Goal: Task Accomplishment & Management: Manage account settings

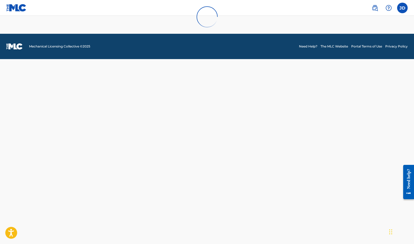
click at [402, 8] on div at bounding box center [207, 17] width 414 height 34
click at [373, 6] on div at bounding box center [207, 17] width 414 height 34
click at [378, 8] on div at bounding box center [207, 17] width 414 height 34
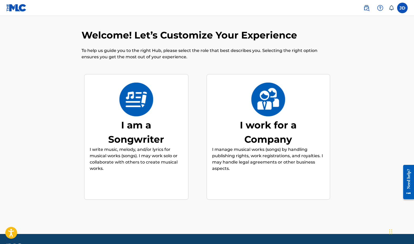
click at [283, 121] on div "I work for a Company" at bounding box center [268, 132] width 79 height 29
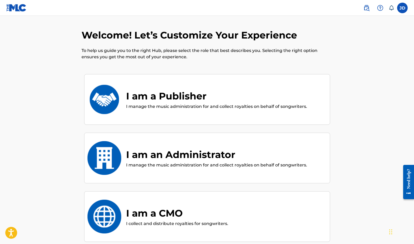
click at [111, 105] on img at bounding box center [104, 100] width 35 height 34
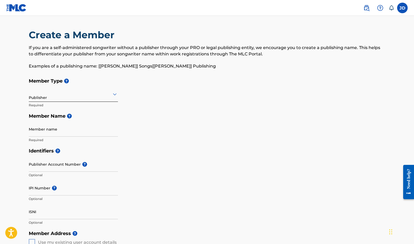
click at [62, 96] on div at bounding box center [73, 94] width 89 height 7
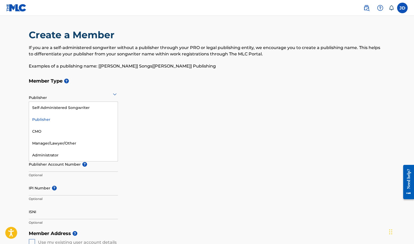
click at [44, 117] on div "Publisher" at bounding box center [73, 120] width 89 height 12
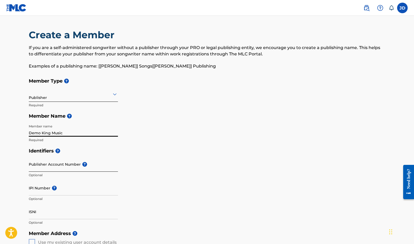
type input "Demo King Music"
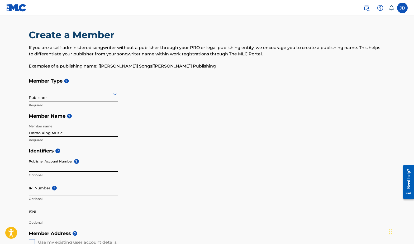
click at [48, 167] on input "Publisher Account Number ?" at bounding box center [73, 164] width 89 height 15
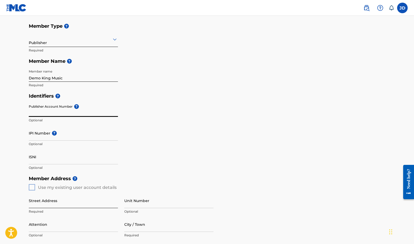
scroll to position [56, 0]
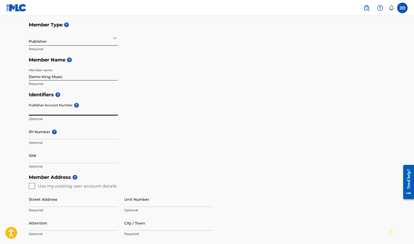
click at [61, 112] on input "Publisher Account Number ?" at bounding box center [73, 108] width 89 height 15
click at [44, 142] on p "Optional" at bounding box center [73, 143] width 89 height 5
click at [42, 139] on div "IPI Number ? Optional" at bounding box center [73, 136] width 89 height 24
click at [41, 143] on p "Optional" at bounding box center [73, 143] width 89 height 5
click at [41, 140] on div "IPI Number ? Optional" at bounding box center [73, 136] width 89 height 24
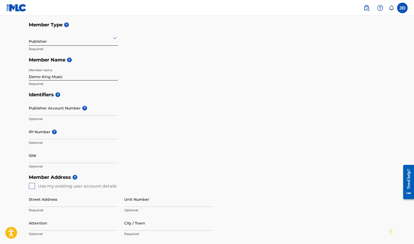
click at [39, 142] on p "Optional" at bounding box center [73, 143] width 89 height 5
click at [36, 142] on p "Optional" at bounding box center [73, 143] width 89 height 5
click at [36, 144] on p "Optional" at bounding box center [73, 143] width 89 height 5
click at [37, 136] on input "IPI Number ?" at bounding box center [73, 131] width 89 height 15
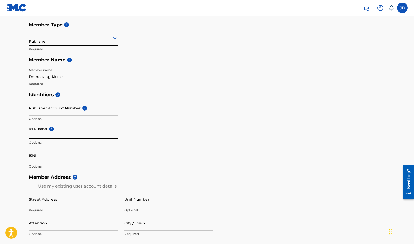
paste input "01274521264"
type input "01274521264"
click at [104, 101] on input "Publisher Account Number ?" at bounding box center [73, 108] width 89 height 15
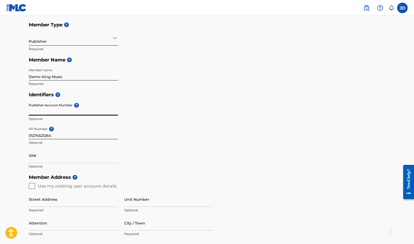
click at [63, 112] on input "Publisher Account Number ?" at bounding box center [73, 108] width 89 height 15
paste input "3771724"
click at [57, 115] on input "3771724" at bounding box center [73, 108] width 89 height 15
type input "3"
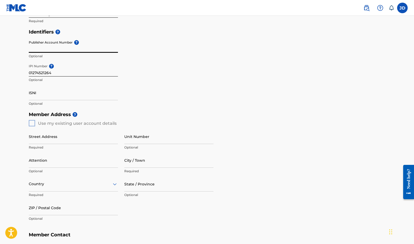
scroll to position [130, 0]
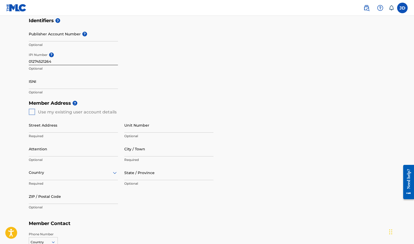
click at [32, 111] on div "Member Address ? Use my existing user account details Street Address Required U…" at bounding box center [207, 158] width 357 height 121
click at [34, 111] on div "Member Address ? Use my existing user account details Street Address Required U…" at bounding box center [207, 158] width 357 height 121
click at [31, 111] on div "Member Address ? Use my existing user account details Street Address Required U…" at bounding box center [207, 158] width 357 height 121
click at [34, 110] on div "Member Address ? Use my existing user account details Street Address Required U…" at bounding box center [207, 158] width 357 height 121
click at [31, 110] on div "Member Address ? Use my existing user account details Street Address Required U…" at bounding box center [207, 158] width 357 height 121
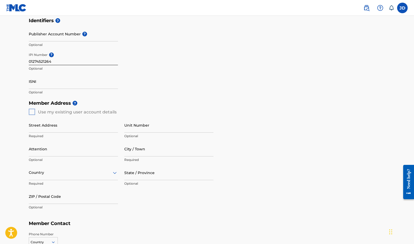
click at [31, 110] on div "Member Address ? Use my existing user account details Street Address Required U…" at bounding box center [207, 158] width 357 height 121
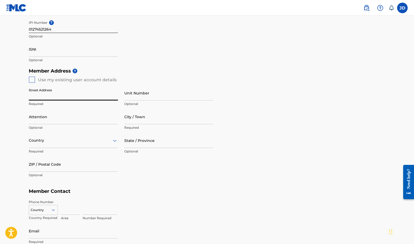
scroll to position [164, 0]
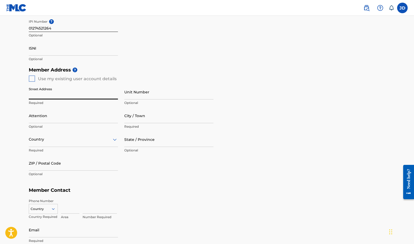
click at [113, 98] on input "Street Address" at bounding box center [73, 92] width 89 height 15
click at [114, 94] on input "Street Address" at bounding box center [73, 92] width 89 height 15
type input "[STREET_ADDRESS][PERSON_NAME]"
type input "Austin"
type input "[GEOGRAPHIC_DATA]"
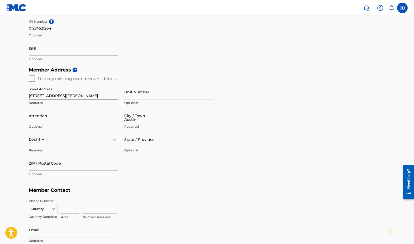
type input "[GEOGRAPHIC_DATA]"
type input "78757"
type input "[GEOGRAPHIC_DATA]"
type input "[EMAIL_ADDRESS][DOMAIN_NAME]"
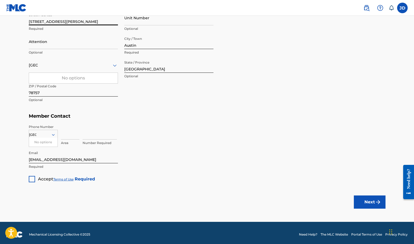
scroll to position [240, 0]
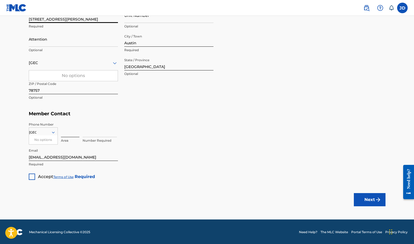
click at [65, 132] on input at bounding box center [70, 129] width 18 height 15
type input "512"
type input "8256380"
click at [34, 176] on div at bounding box center [32, 177] width 6 height 6
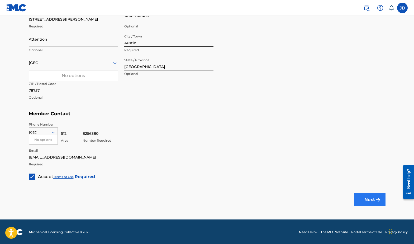
click at [373, 199] on button "Next" at bounding box center [370, 199] width 32 height 13
click at [372, 195] on button "Next" at bounding box center [370, 199] width 32 height 13
click at [76, 62] on div at bounding box center [73, 63] width 89 height 7
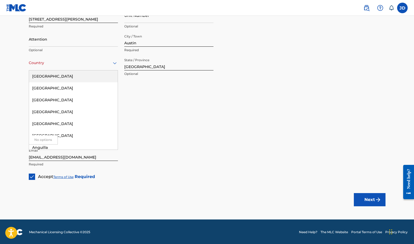
click at [60, 75] on div "[GEOGRAPHIC_DATA]" at bounding box center [73, 77] width 89 height 12
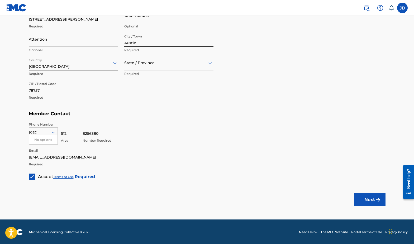
click at [151, 61] on div at bounding box center [168, 63] width 89 height 7
click at [137, 114] on div "[US_STATE]" at bounding box center [169, 112] width 89 height 12
click at [374, 202] on button "Next" at bounding box center [370, 199] width 32 height 13
click at [43, 133] on div at bounding box center [43, 133] width 29 height 6
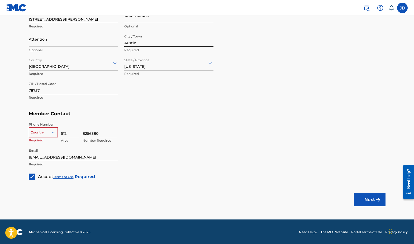
click at [48, 133] on div at bounding box center [43, 133] width 29 height 6
click at [46, 139] on div "US, [GEOGRAPHIC_DATA] +1" at bounding box center [43, 145] width 29 height 21
click at [376, 198] on img "submit" at bounding box center [378, 200] width 6 height 6
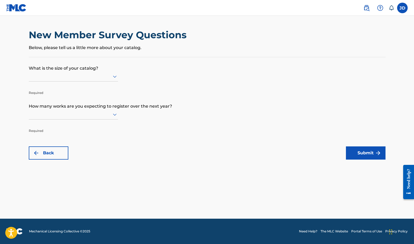
click at [113, 79] on icon at bounding box center [115, 76] width 6 height 6
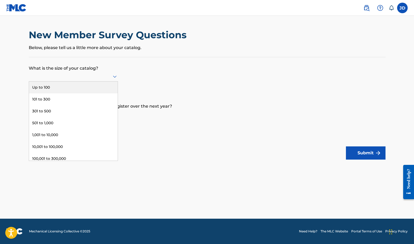
click at [46, 93] on div "Up to 100" at bounding box center [73, 88] width 89 height 12
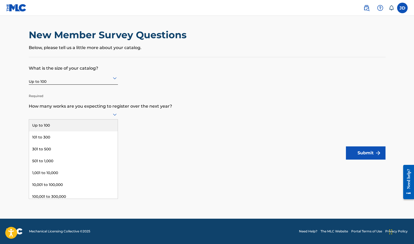
click at [114, 116] on icon at bounding box center [115, 115] width 4 height 2
click at [55, 131] on div "Up to 100" at bounding box center [73, 126] width 89 height 12
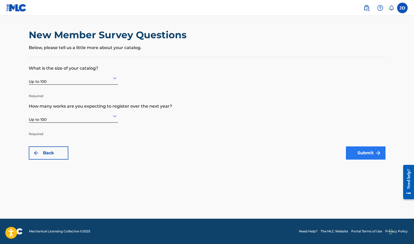
click at [363, 154] on button "Submit" at bounding box center [366, 153] width 40 height 13
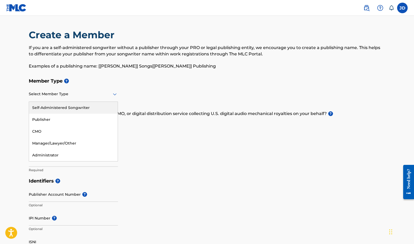
click at [109, 95] on div at bounding box center [73, 94] width 89 height 7
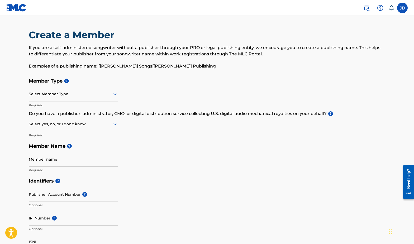
click at [109, 95] on div at bounding box center [73, 94] width 89 height 7
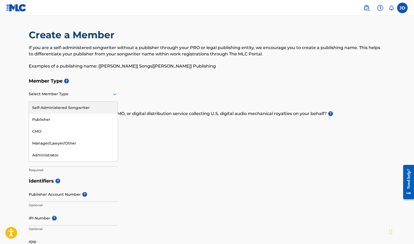
click at [113, 93] on icon at bounding box center [115, 94] width 6 height 6
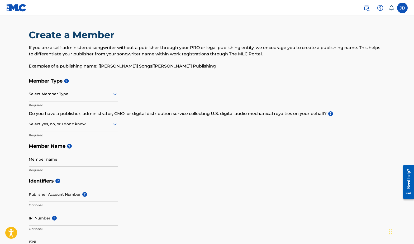
click at [159, 87] on div "Member Type ? Select Member Type Required Do you have a publisher, administrato…" at bounding box center [207, 126] width 357 height 100
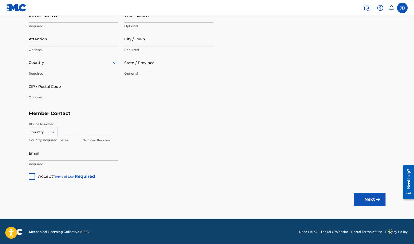
scroll to position [270, 0]
click at [369, 200] on button "Next" at bounding box center [370, 199] width 32 height 13
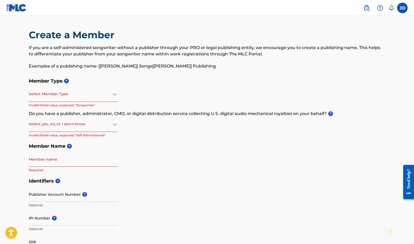
scroll to position [0, 0]
click at [401, 7] on label at bounding box center [402, 8] width 11 height 11
click at [403, 8] on input "[PERSON_NAME] [EMAIL_ADDRESS][DOMAIN_NAME] Notification Preferences Profile Log…" at bounding box center [403, 8] width 0 height 0
click at [354, 34] on h3 "JD" at bounding box center [353, 33] width 10 height 9
click at [403, 8] on input "[PERSON_NAME] [EMAIL_ADDRESS][DOMAIN_NAME] Notification Preferences Profile Log…" at bounding box center [403, 8] width 0 height 0
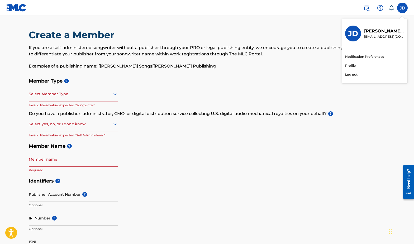
click at [366, 35] on p "[EMAIL_ADDRESS][DOMAIN_NAME]" at bounding box center [384, 36] width 40 height 5
click at [403, 8] on input "[PERSON_NAME] [EMAIL_ADDRESS][DOMAIN_NAME] Notification Preferences Profile Log…" at bounding box center [403, 8] width 0 height 0
click at [381, 34] on p "[PERSON_NAME]" at bounding box center [384, 31] width 40 height 6
click at [403, 8] on input "[PERSON_NAME] [EMAIL_ADDRESS][DOMAIN_NAME] Notification Preferences Profile Log…" at bounding box center [403, 8] width 0 height 0
click at [352, 65] on link "Profile" at bounding box center [350, 65] width 11 height 5
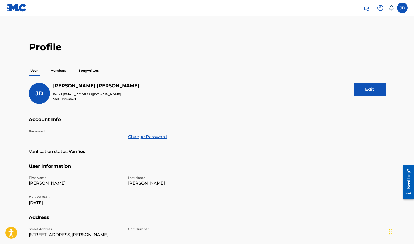
click at [56, 71] on p "Members" at bounding box center [58, 70] width 19 height 11
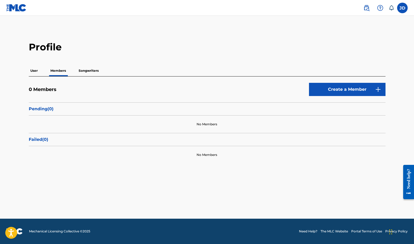
click at [89, 68] on p "Songwriters" at bounding box center [88, 70] width 23 height 11
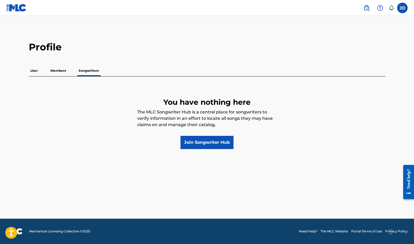
click at [69, 70] on div "User Members Songwriters" at bounding box center [207, 70] width 357 height 11
click at [57, 71] on p "Members" at bounding box center [58, 70] width 19 height 11
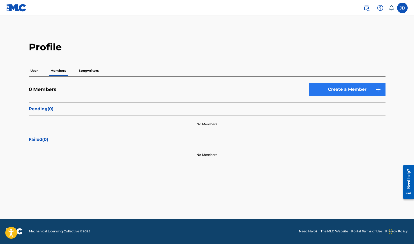
click at [338, 90] on link "Create a Member" at bounding box center [347, 89] width 77 height 13
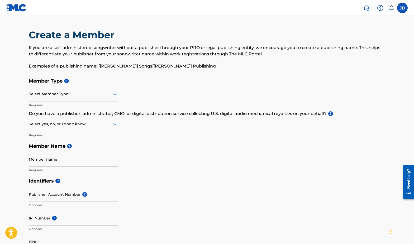
click at [71, 93] on div at bounding box center [73, 94] width 89 height 7
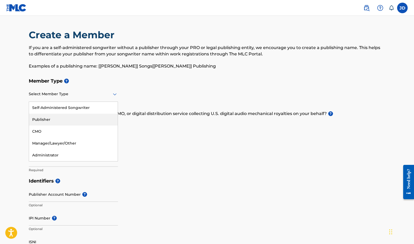
click at [51, 117] on div "Publisher" at bounding box center [73, 120] width 89 height 12
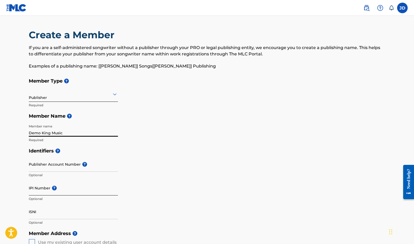
type input "Demo King Music"
click at [48, 193] on input "IPI Number ?" at bounding box center [73, 188] width 89 height 15
paste input "3771724"
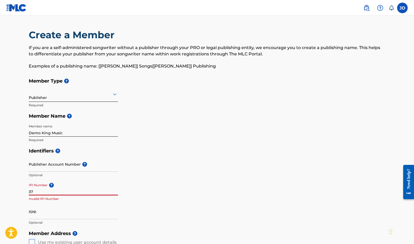
type input "3"
click at [51, 191] on input "IPI Number ?" at bounding box center [73, 188] width 89 height 15
paste input "01274521264"
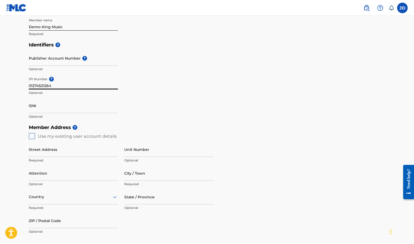
scroll to position [114, 0]
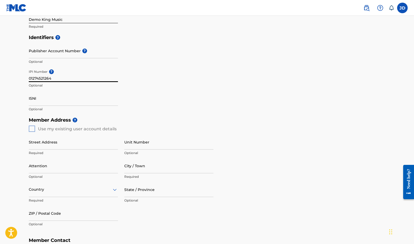
type input "01274521264"
click at [32, 129] on div "Member Address ? Use my existing user account details Street Address Required U…" at bounding box center [207, 175] width 357 height 121
click at [61, 119] on h5 "Member Address ?" at bounding box center [207, 120] width 357 height 11
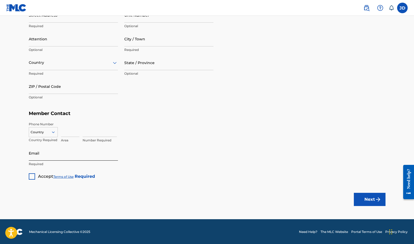
scroll to position [240, 0]
click at [32, 176] on div at bounding box center [32, 177] width 6 height 6
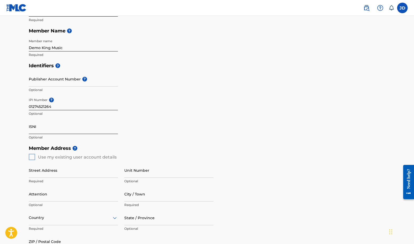
scroll to position [85, 0]
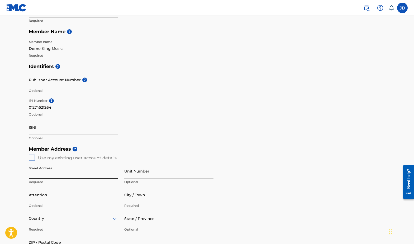
click at [113, 175] on input "Street Address" at bounding box center [73, 171] width 89 height 15
type input "[STREET_ADDRESS][PERSON_NAME]"
type input "Austin"
type input "[GEOGRAPHIC_DATA]"
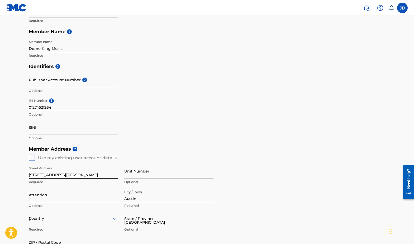
type input "78757"
type input "[GEOGRAPHIC_DATA]"
type input "[EMAIL_ADDRESS][DOMAIN_NAME]"
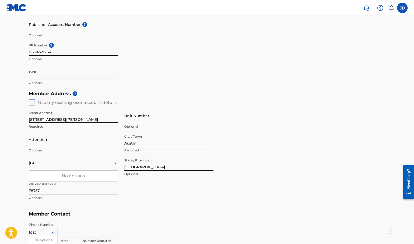
click at [48, 178] on div "No options" at bounding box center [73, 176] width 89 height 11
click at [67, 162] on div at bounding box center [73, 163] width 89 height 7
click at [44, 175] on p "Required" at bounding box center [73, 174] width 89 height 5
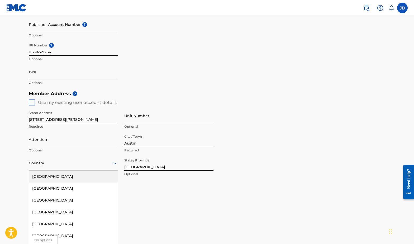
scroll to position [146, 0]
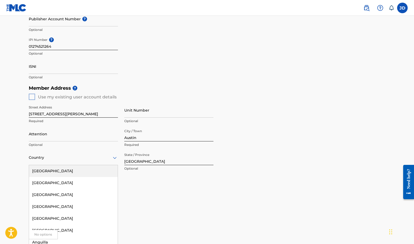
click at [46, 165] on div "[GEOGRAPHIC_DATA], 1 of 223. 223 results available. Use Up and Down to choose o…" at bounding box center [73, 157] width 89 height 15
click at [45, 171] on div "[GEOGRAPHIC_DATA]" at bounding box center [73, 171] width 89 height 12
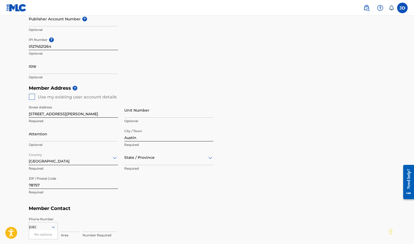
scroll to position [165, 0]
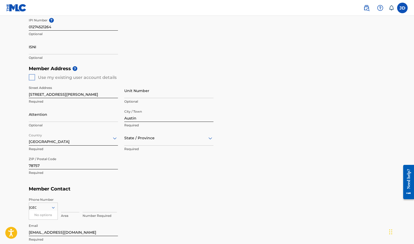
click at [35, 207] on input "[GEOGRAPHIC_DATA]" at bounding box center [32, 207] width 7 height 5
click at [49, 206] on div at bounding box center [43, 208] width 29 height 6
click at [52, 207] on div "US, [GEOGRAPHIC_DATA] +1, 1 of 216. 216 results available. Use Up and Down to c…" at bounding box center [43, 207] width 29 height 8
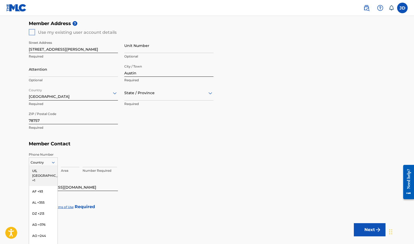
click at [44, 171] on div "US, [GEOGRAPHIC_DATA] +1" at bounding box center [43, 176] width 29 height 21
click at [66, 163] on input at bounding box center [70, 159] width 18 height 15
type input "512"
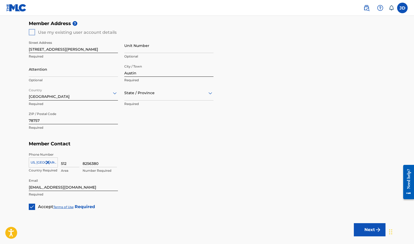
type input "8256380"
click at [147, 174] on div "8256380 Number Required" at bounding box center [234, 164] width 303 height 24
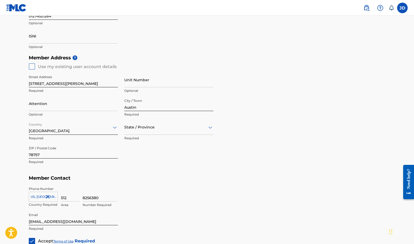
scroll to position [208, 0]
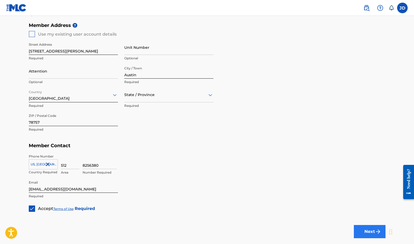
click at [376, 232] on img "submit" at bounding box center [378, 232] width 6 height 6
click at [172, 96] on div at bounding box center [168, 95] width 89 height 7
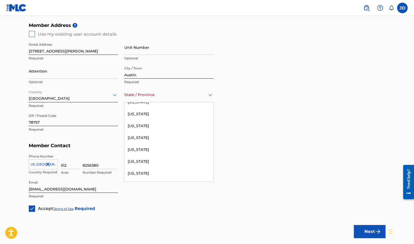
scroll to position [535, 0]
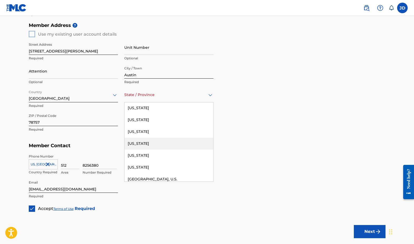
click at [136, 143] on div "[US_STATE]" at bounding box center [169, 144] width 89 height 12
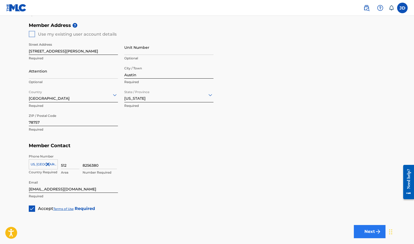
click at [377, 233] on img "submit" at bounding box center [378, 232] width 6 height 6
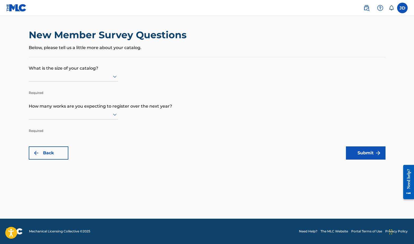
click at [112, 80] on icon at bounding box center [115, 76] width 6 height 6
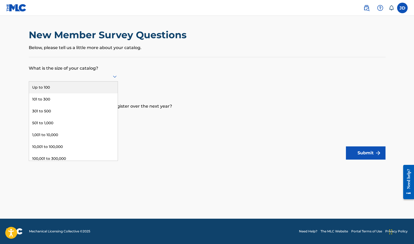
click at [80, 92] on div "Up to 100" at bounding box center [73, 88] width 89 height 12
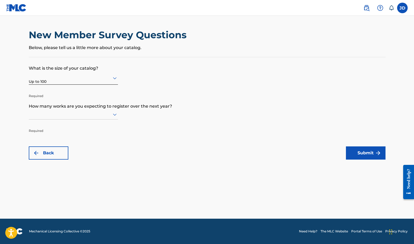
click at [58, 118] on div at bounding box center [73, 114] width 89 height 7
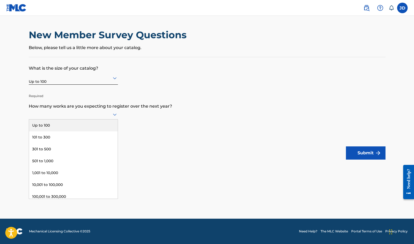
click at [50, 131] on div "Up to 100" at bounding box center [73, 126] width 89 height 12
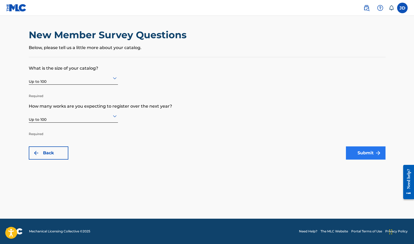
click at [376, 155] on img "submit" at bounding box center [378, 153] width 6 height 6
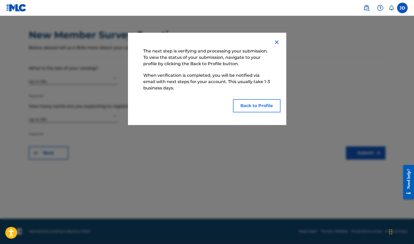
click at [254, 110] on button "Back to Profile" at bounding box center [257, 105] width 48 height 13
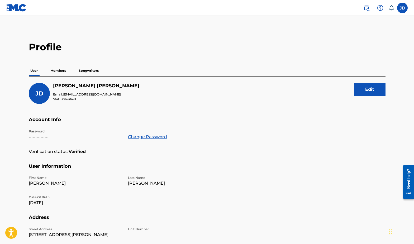
click at [60, 71] on p "Members" at bounding box center [58, 70] width 19 height 11
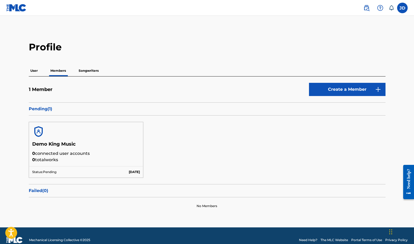
scroll to position [8, 0]
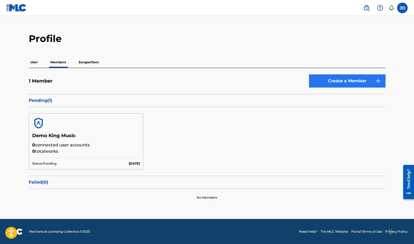
click at [347, 81] on link "Create a Member" at bounding box center [347, 80] width 77 height 13
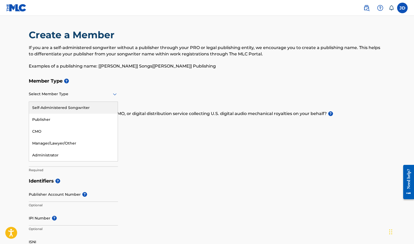
click at [99, 96] on div at bounding box center [73, 94] width 89 height 7
click at [170, 156] on div "Member Type ? Administrator, 5 of 5. 5 results available. Use Up and Down to ch…" at bounding box center [207, 126] width 357 height 100
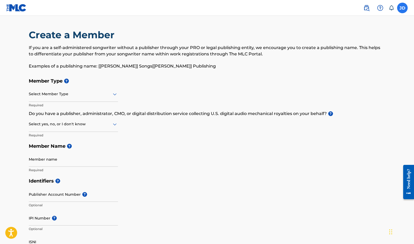
click at [397, 9] on label at bounding box center [402, 8] width 11 height 11
click at [403, 8] on input "[PERSON_NAME] [EMAIL_ADDRESS][DOMAIN_NAME] Notification Preferences Profile Log…" at bounding box center [403, 8] width 0 height 0
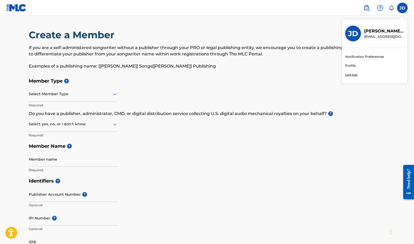
click at [354, 33] on h3 "JD" at bounding box center [353, 33] width 10 height 9
click at [403, 8] on input "[PERSON_NAME] [EMAIL_ADDRESS][DOMAIN_NAME] Notification Preferences Profile Log…" at bounding box center [403, 8] width 0 height 0
click at [349, 33] on h3 "JD" at bounding box center [353, 33] width 10 height 9
click at [403, 8] on input "[PERSON_NAME] [EMAIL_ADDRESS][DOMAIN_NAME] Notification Preferences Profile Log…" at bounding box center [403, 8] width 0 height 0
click at [352, 65] on link "Profile" at bounding box center [350, 65] width 11 height 5
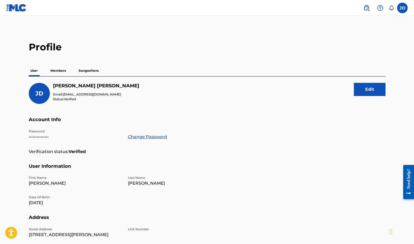
click at [89, 71] on p "Songwriters" at bounding box center [88, 70] width 23 height 11
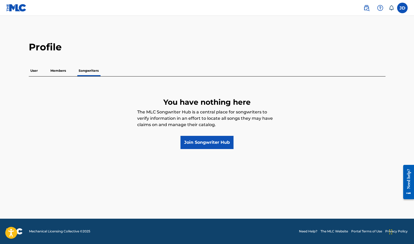
click at [59, 71] on p "Members" at bounding box center [58, 70] width 19 height 11
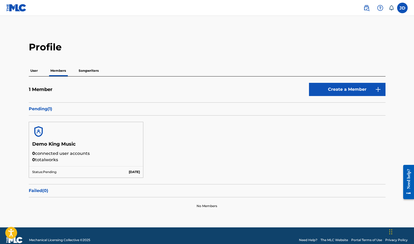
click at [34, 72] on p "User" at bounding box center [34, 70] width 11 height 11
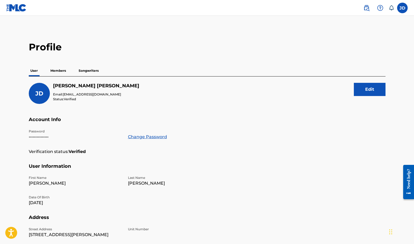
click at [86, 71] on p "Songwriters" at bounding box center [88, 70] width 23 height 11
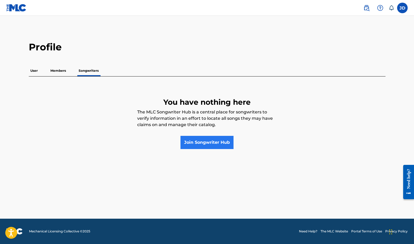
click at [200, 146] on link "Join Songwriter Hub" at bounding box center [207, 142] width 53 height 13
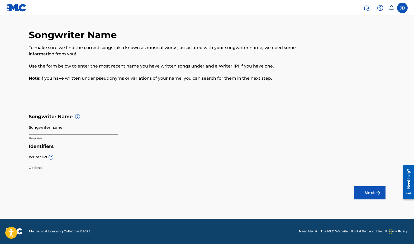
click at [67, 128] on input "Songwriter name" at bounding box center [73, 127] width 89 height 15
type input "[PERSON_NAME]"
click at [52, 161] on input "Writer IPI ?" at bounding box center [73, 156] width 89 height 15
paste input "01273682140"
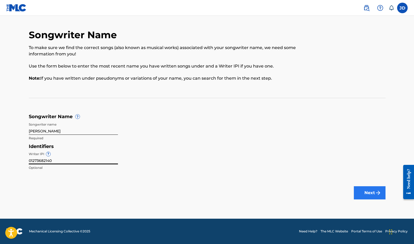
type input "01273682140"
click at [369, 193] on button "Next" at bounding box center [370, 192] width 32 height 13
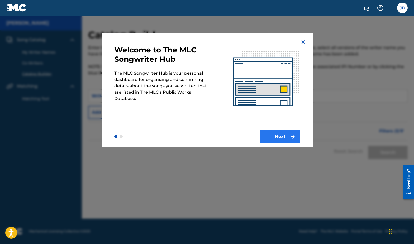
click at [288, 137] on button "Next" at bounding box center [281, 136] width 40 height 13
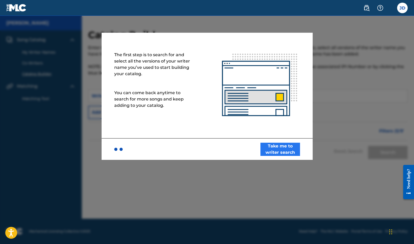
click at [278, 152] on button "Take me to writer search" at bounding box center [281, 149] width 40 height 13
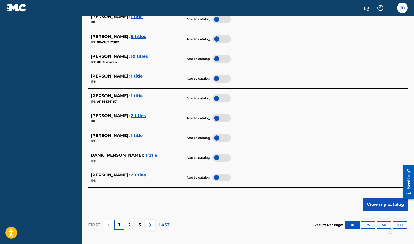
scroll to position [190, 0]
click at [131, 222] on p "2" at bounding box center [129, 225] width 2 height 6
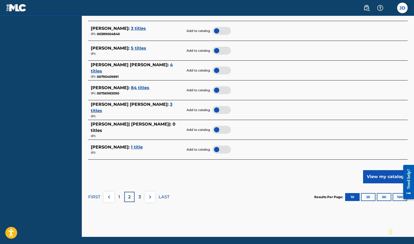
scroll to position [214, 0]
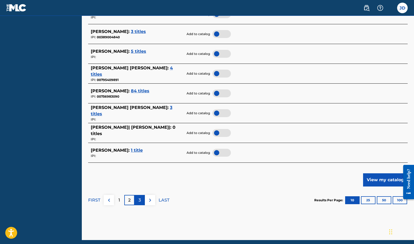
click at [140, 198] on p "3" at bounding box center [140, 200] width 2 height 6
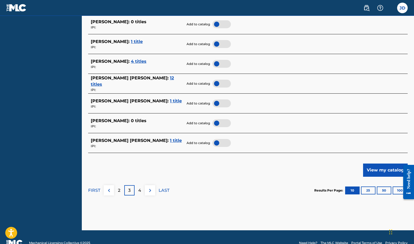
scroll to position [222, 0]
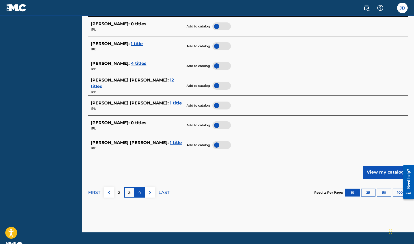
click at [140, 190] on p "4" at bounding box center [139, 193] width 3 height 6
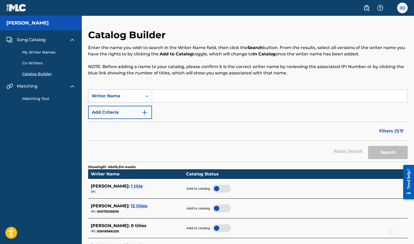
click at [138, 92] on div "Writer Name" at bounding box center [115, 96] width 54 height 10
click at [115, 109] on div "Writer IPI" at bounding box center [119, 109] width 63 height 13
click at [166, 96] on input "Search Form" at bounding box center [280, 96] width 256 height 13
paste input "01273682140"
type input "01273682140"
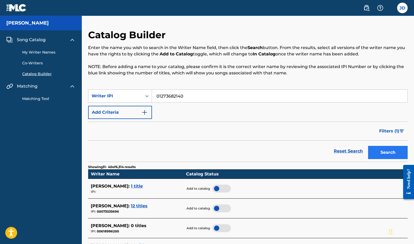
click at [388, 154] on button "Search" at bounding box center [388, 152] width 40 height 13
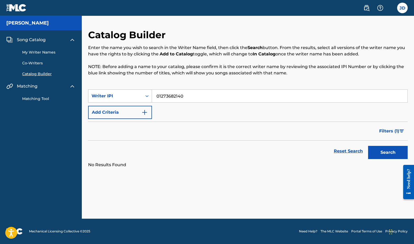
drag, startPoint x: 191, startPoint y: 96, endPoint x: 151, endPoint y: 91, distance: 40.3
click at [151, 91] on div "SearchWithCriteria348d6820-d70e-40ea-b646-da68250ec043 Writer IPI 01273682140" at bounding box center [248, 96] width 320 height 13
click at [145, 98] on icon "Search Form" at bounding box center [146, 95] width 5 height 5
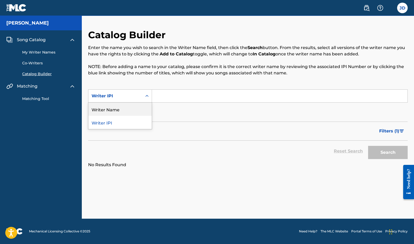
click at [131, 110] on div "Writer Name" at bounding box center [119, 109] width 63 height 13
click at [167, 97] on input "Search Form" at bounding box center [280, 96] width 256 height 13
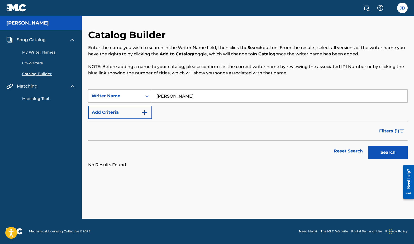
type input "[PERSON_NAME]"
click at [388, 153] on button "Search" at bounding box center [388, 152] width 40 height 13
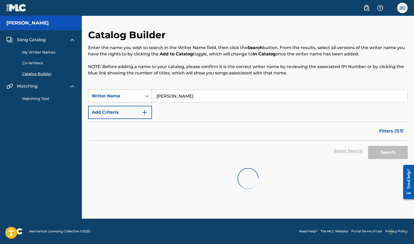
click at [146, 95] on icon "Search Form" at bounding box center [146, 95] width 5 height 5
click at [139, 96] on div "Writer Name" at bounding box center [116, 96] width 48 height 6
click at [175, 107] on div "SearchWithCriteria8c2f25c9-6caa-4ce3-8e3c-4e58ff3d8523 Writer Name [PERSON_NAME…" at bounding box center [248, 105] width 320 height 30
click at [137, 110] on button "Add Criteria" at bounding box center [120, 112] width 64 height 13
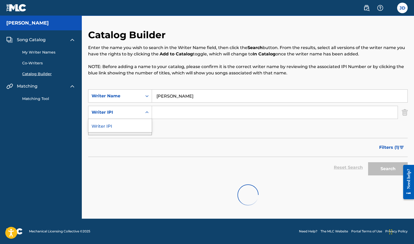
click at [141, 112] on div "Writer IPI" at bounding box center [115, 112] width 54 height 10
click at [147, 112] on icon "Search Form" at bounding box center [146, 112] width 5 height 5
click at [44, 40] on span "Song Catalog" at bounding box center [31, 40] width 29 height 6
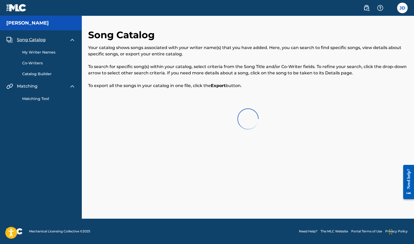
click at [43, 52] on link "My Writer Names" at bounding box center [48, 53] width 53 height 6
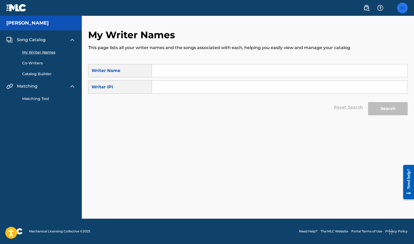
click at [402, 8] on label at bounding box center [402, 8] width 11 height 11
click at [403, 8] on input "[PERSON_NAME] [EMAIL_ADDRESS][DOMAIN_NAME] Notification Preferences Profile Log…" at bounding box center [403, 8] width 0 height 0
click at [348, 33] on div "JD" at bounding box center [353, 34] width 16 height 16
click at [403, 8] on input "[PERSON_NAME] [EMAIL_ADDRESS][DOMAIN_NAME] Notification Preferences Profile Log…" at bounding box center [403, 8] width 0 height 0
click at [352, 34] on h3 "JD" at bounding box center [353, 33] width 10 height 9
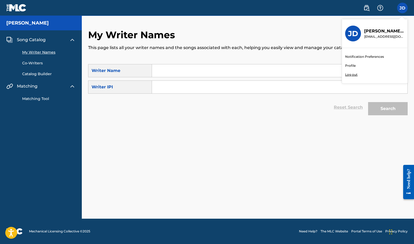
click at [403, 8] on input "[PERSON_NAME] [EMAIL_ADDRESS][DOMAIN_NAME] Notification Preferences Profile Log…" at bounding box center [403, 8] width 0 height 0
click at [378, 32] on p "[PERSON_NAME]" at bounding box center [384, 31] width 40 height 6
click at [403, 8] on input "[PERSON_NAME] [EMAIL_ADDRESS][DOMAIN_NAME] Notification Preferences Profile Log…" at bounding box center [403, 8] width 0 height 0
click at [356, 32] on h3 "JD" at bounding box center [353, 33] width 10 height 9
click at [403, 8] on input "[PERSON_NAME] [EMAIL_ADDRESS][DOMAIN_NAME] Notification Preferences Profile Log…" at bounding box center [403, 8] width 0 height 0
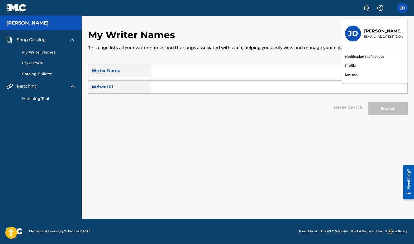
click at [356, 36] on h3 "JD" at bounding box center [353, 33] width 10 height 9
click at [403, 8] on input "[PERSON_NAME] [EMAIL_ADDRESS][DOMAIN_NAME] Notification Preferences Profile Log…" at bounding box center [403, 8] width 0 height 0
click at [352, 65] on link "Profile" at bounding box center [350, 65] width 11 height 5
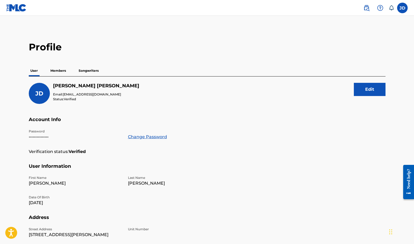
click at [91, 71] on p "Songwriters" at bounding box center [88, 70] width 23 height 11
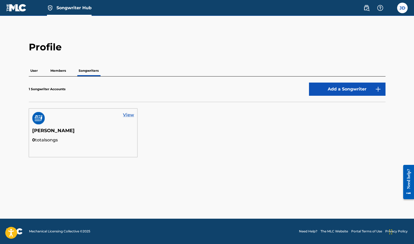
click at [132, 116] on link "View" at bounding box center [128, 115] width 11 height 6
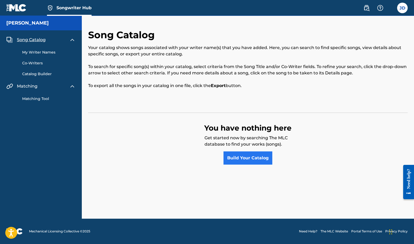
click at [258, 157] on link "Build Your Catalog" at bounding box center [248, 158] width 49 height 13
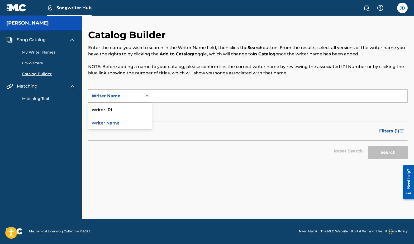
click at [147, 97] on icon "Search Form" at bounding box center [146, 95] width 5 height 5
click at [162, 96] on input "Search Form" at bounding box center [280, 96] width 256 height 13
click at [150, 96] on div "Search Form" at bounding box center [147, 96] width 10 height 10
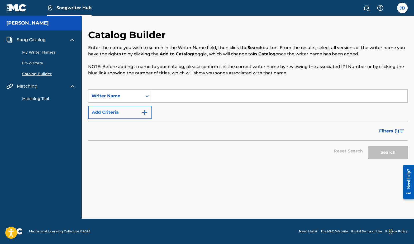
click at [146, 109] on button "Add Criteria" at bounding box center [120, 112] width 64 height 13
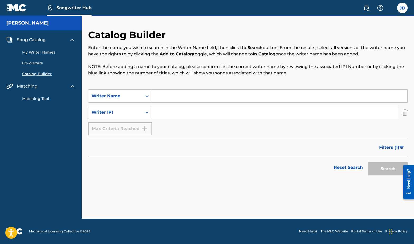
click at [165, 111] on input "Search Form" at bounding box center [275, 112] width 246 height 13
click at [164, 98] on input "Search Form" at bounding box center [280, 96] width 256 height 13
type input "[PERSON_NAME]"
click at [388, 169] on button "Search" at bounding box center [388, 168] width 40 height 13
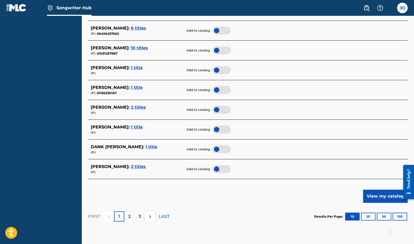
scroll to position [215, 0]
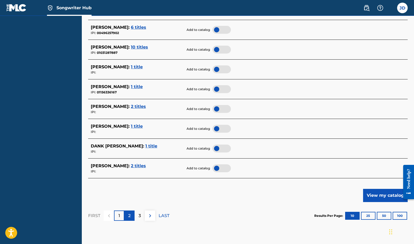
click at [130, 213] on p "2" at bounding box center [129, 216] width 2 height 6
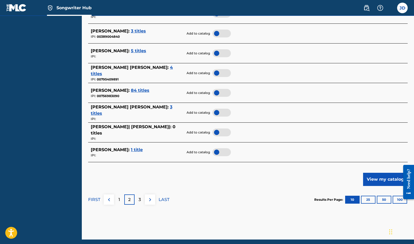
scroll to position [235, 0]
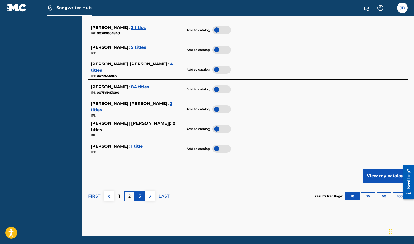
click at [141, 197] on p "3" at bounding box center [140, 196] width 2 height 6
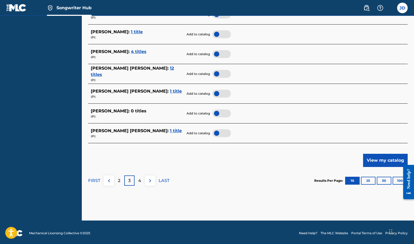
scroll to position [250, 0]
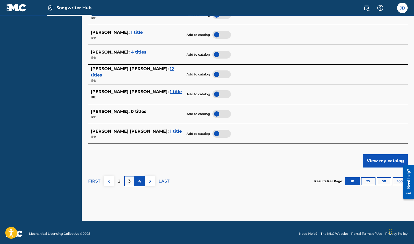
click at [141, 180] on p "4" at bounding box center [139, 181] width 3 height 6
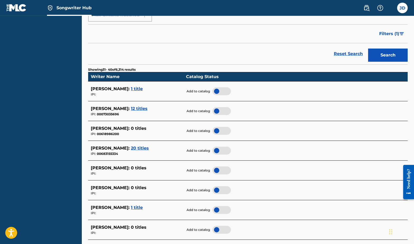
scroll to position [120, 0]
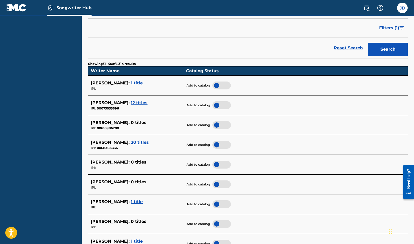
click at [142, 81] on span "1 title" at bounding box center [137, 83] width 12 height 5
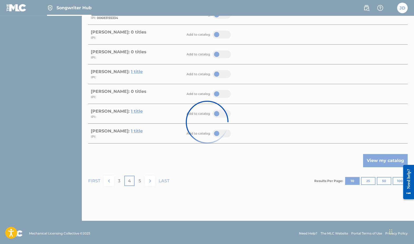
scroll to position [250, 0]
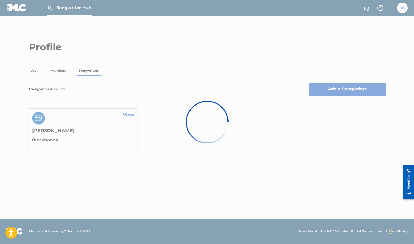
click at [129, 116] on div at bounding box center [207, 122] width 414 height 244
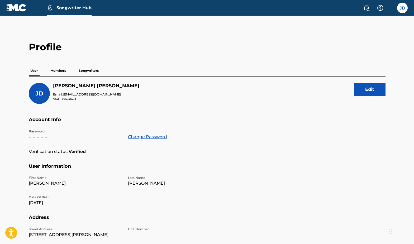
click at [93, 73] on p "Songwriters" at bounding box center [88, 70] width 23 height 11
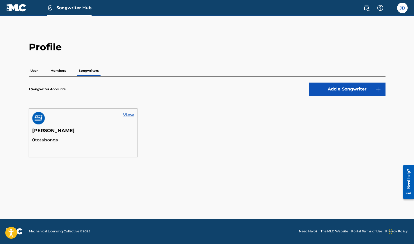
click at [123, 114] on link "View" at bounding box center [128, 115] width 11 height 6
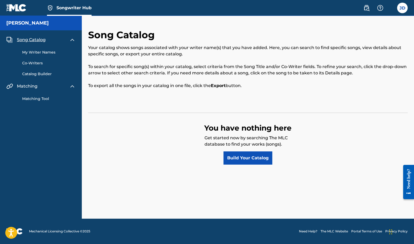
click at [39, 53] on link "My Writer Names" at bounding box center [48, 53] width 53 height 6
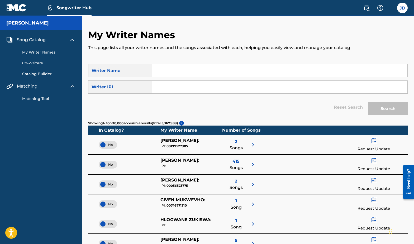
click at [171, 71] on input "Search Form" at bounding box center [280, 70] width 256 height 13
type input "[PERSON_NAME]"
click at [388, 109] on button "Search" at bounding box center [388, 108] width 40 height 13
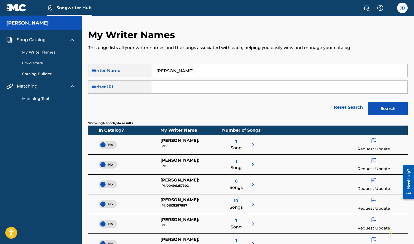
click at [33, 62] on link "Co-Writers" at bounding box center [48, 63] width 53 height 6
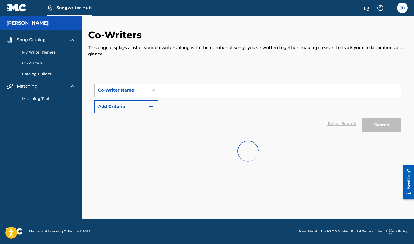
click at [40, 74] on link "Catalog Builder" at bounding box center [48, 74] width 53 height 6
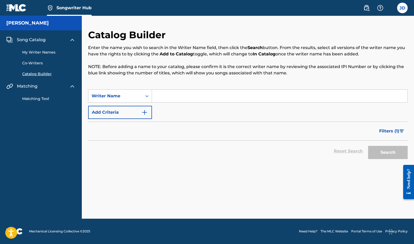
click at [35, 99] on link "Matching Tool" at bounding box center [48, 99] width 53 height 6
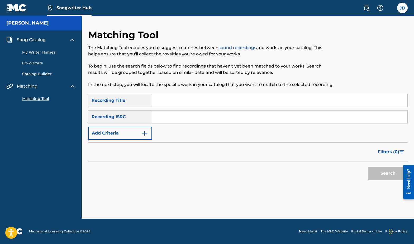
click at [43, 53] on link "My Writer Names" at bounding box center [48, 53] width 53 height 6
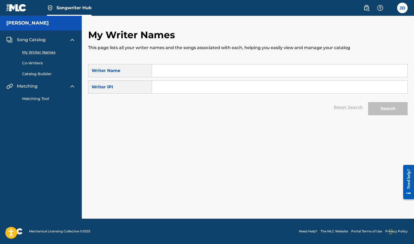
click at [164, 86] on input "Search Form" at bounding box center [280, 87] width 256 height 13
paste input "01273682140"
type input "01273682140"
click at [395, 105] on button "Search" at bounding box center [388, 108] width 40 height 13
click at [405, 7] on label at bounding box center [402, 8] width 11 height 11
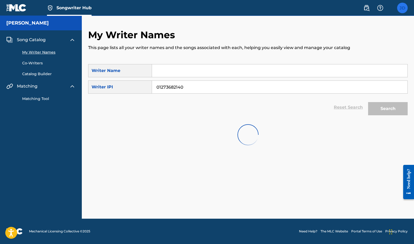
click at [403, 8] on input "[PERSON_NAME] [EMAIL_ADDRESS][DOMAIN_NAME] Notification Preferences Profile Log…" at bounding box center [403, 8] width 0 height 0
click at [353, 66] on link "Profile" at bounding box center [350, 65] width 11 height 5
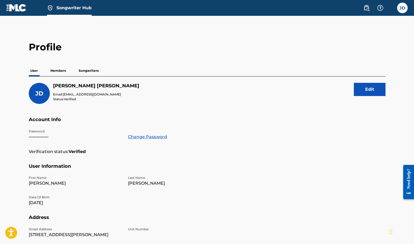
click at [58, 71] on p "Members" at bounding box center [58, 70] width 19 height 11
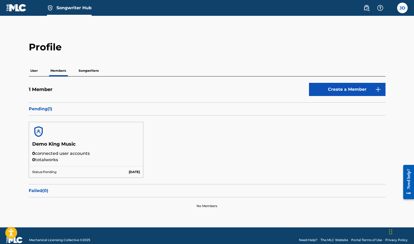
click at [33, 71] on p "User" at bounding box center [34, 70] width 11 height 11
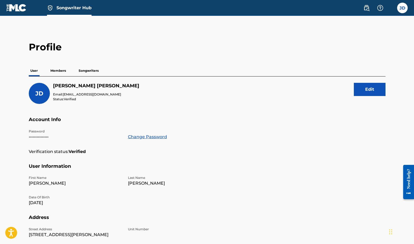
click at [59, 70] on p "Members" at bounding box center [58, 70] width 19 height 11
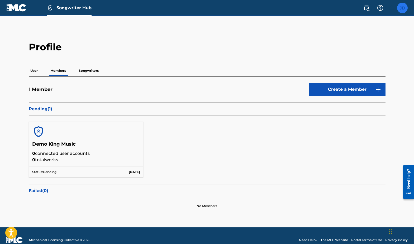
click at [404, 10] on label at bounding box center [402, 8] width 11 height 11
click at [403, 8] on input "[PERSON_NAME] [EMAIL_ADDRESS][DOMAIN_NAME] Notification Preferences Profile Log…" at bounding box center [403, 8] width 0 height 0
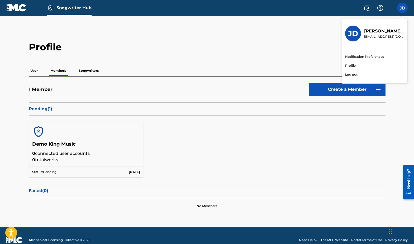
click at [350, 67] on link "Profile" at bounding box center [350, 65] width 11 height 5
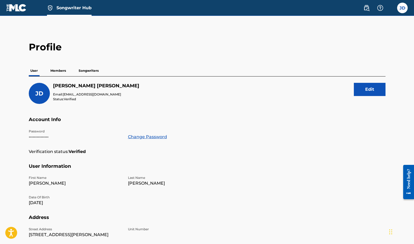
click at [60, 70] on p "Members" at bounding box center [58, 70] width 19 height 11
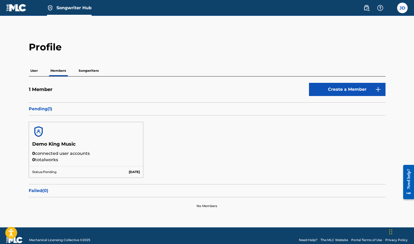
click at [86, 72] on p "Songwriters" at bounding box center [88, 70] width 23 height 11
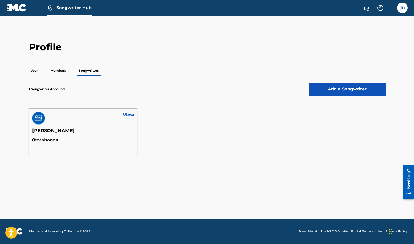
click at [63, 73] on p "Members" at bounding box center [58, 70] width 19 height 11
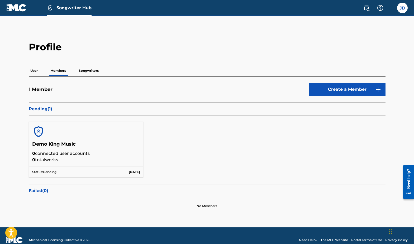
click at [12, 9] on img at bounding box center [16, 8] width 20 height 8
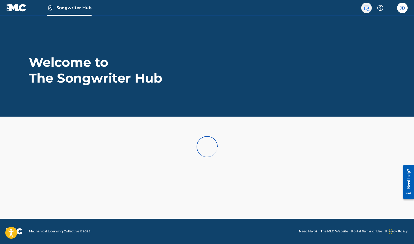
click at [367, 11] on img at bounding box center [367, 8] width 6 height 6
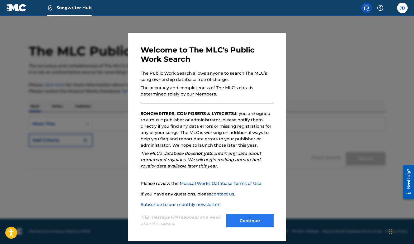
click at [246, 217] on button "Continue" at bounding box center [250, 220] width 48 height 13
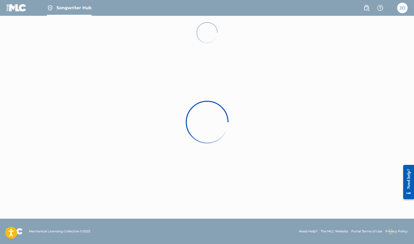
click at [382, 9] on div at bounding box center [207, 122] width 414 height 244
click at [404, 6] on div at bounding box center [207, 122] width 414 height 244
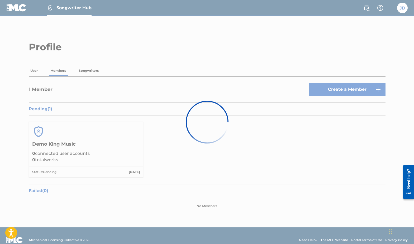
click at [408, 12] on div at bounding box center [207, 122] width 414 height 244
click at [174, 112] on div at bounding box center [207, 122] width 414 height 244
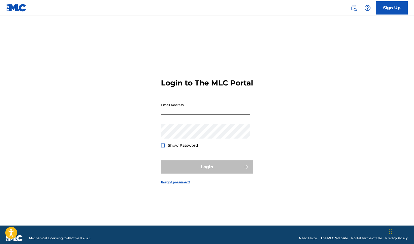
click at [184, 115] on input "Email Address" at bounding box center [205, 107] width 89 height 15
type input "[EMAIL_ADDRESS][DOMAIN_NAME]"
click at [207, 172] on button "Login" at bounding box center [207, 167] width 92 height 13
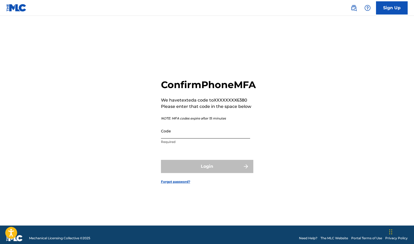
click at [196, 139] on input "Code" at bounding box center [205, 131] width 89 height 15
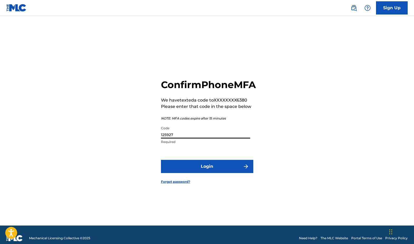
type input "125927"
click at [207, 172] on button "Login" at bounding box center [207, 166] width 92 height 13
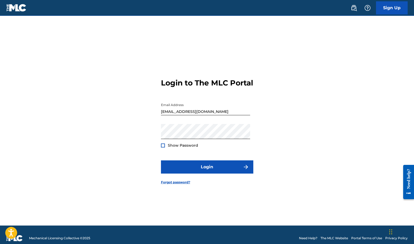
click at [174, 153] on form "Login to The MLC Portal Email Address jjdemoss@sbcglobal.net Password Show Pass…" at bounding box center [207, 127] width 92 height 197
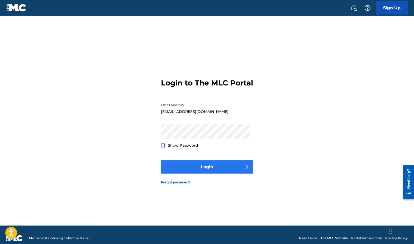
click at [202, 174] on button "Login" at bounding box center [207, 167] width 92 height 13
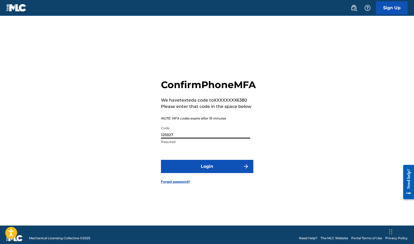
drag, startPoint x: 180, startPoint y: 139, endPoint x: 155, endPoint y: 142, distance: 25.2
click at [155, 142] on div "Confirm Phone MFA We have texted a code to XXXXXXXX6380 Please enter that code …" at bounding box center [207, 127] width 370 height 197
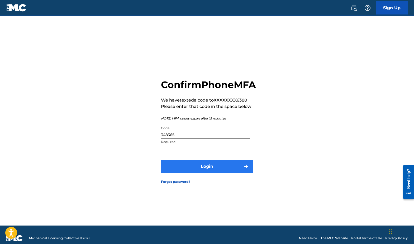
type input "348365"
click at [200, 173] on button "Login" at bounding box center [207, 166] width 92 height 13
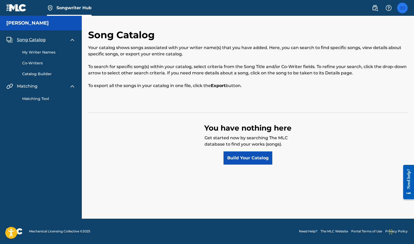
click at [403, 8] on label at bounding box center [402, 8] width 11 height 11
click at [403, 8] on input "[PERSON_NAME] [EMAIL_ADDRESS][DOMAIN_NAME] Notification Preferences Profile Log…" at bounding box center [403, 8] width 0 height 0
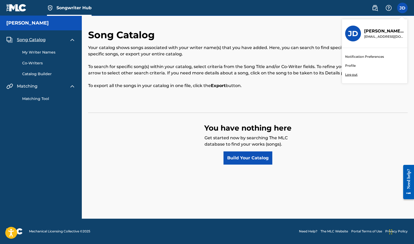
click at [363, 57] on link "Notification Preferences" at bounding box center [364, 56] width 39 height 5
